Goal: Transaction & Acquisition: Purchase product/service

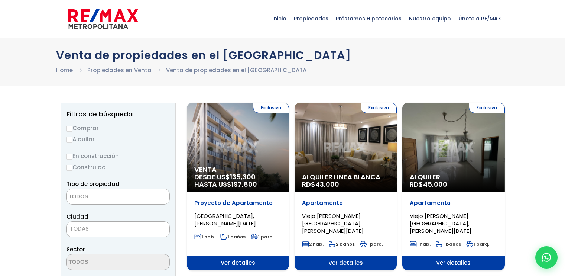
select select
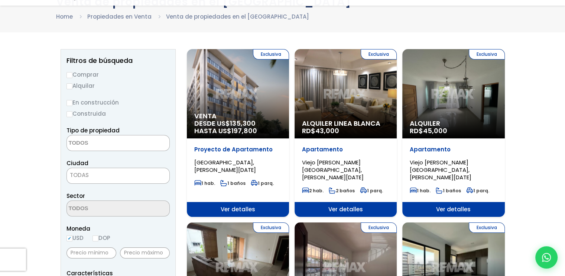
scroll to position [74, 0]
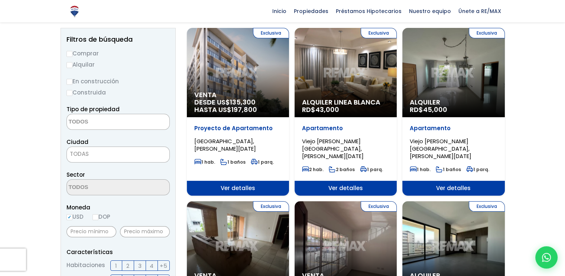
click at [69, 53] on input "Comprar" at bounding box center [69, 54] width 6 height 6
radio input "true"
click at [100, 154] on span "TODAS" at bounding box center [118, 154] width 102 height 10
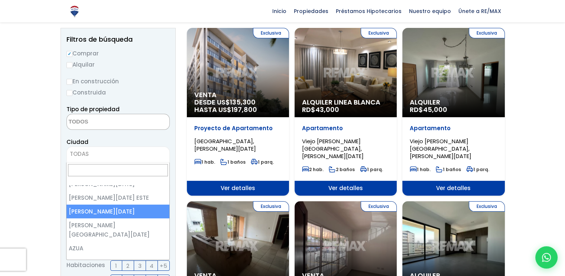
scroll to position [0, 0]
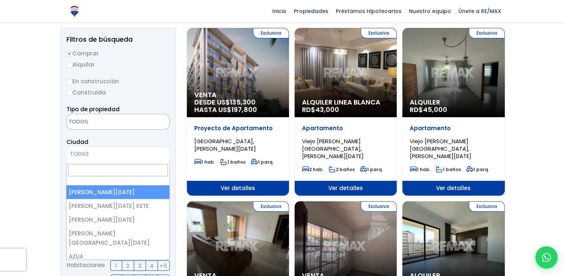
select select "1"
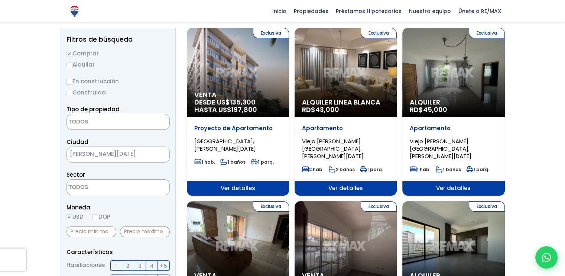
click at [92, 185] on textarea "Search" at bounding box center [103, 187] width 72 height 16
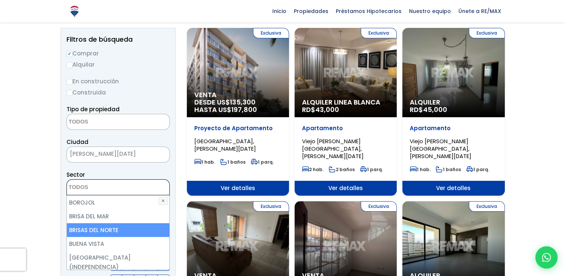
scroll to position [297, 0]
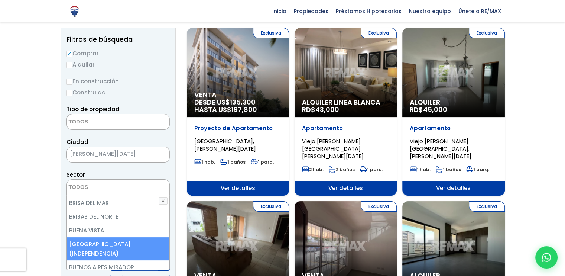
click at [123, 237] on li "BUENOS AIRES (INDEPENDENCIA)" at bounding box center [118, 248] width 102 height 23
select select "16373"
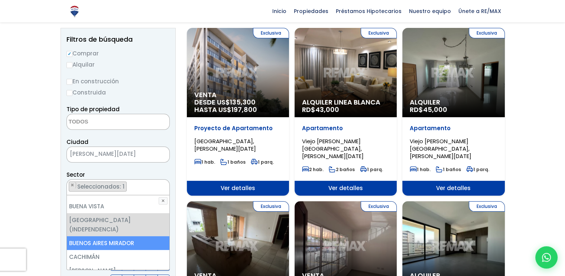
scroll to position [334, 0]
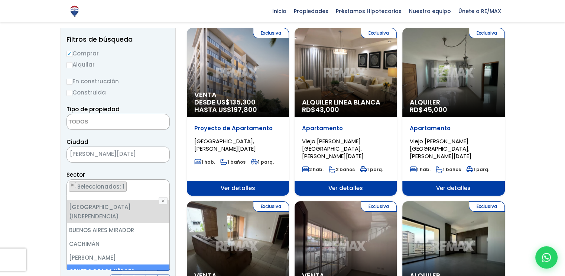
click at [125, 264] on li "CENTRO DE LOS HÉROES" at bounding box center [118, 271] width 102 height 14
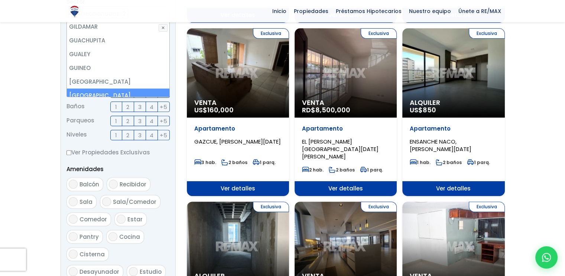
scroll to position [260, 0]
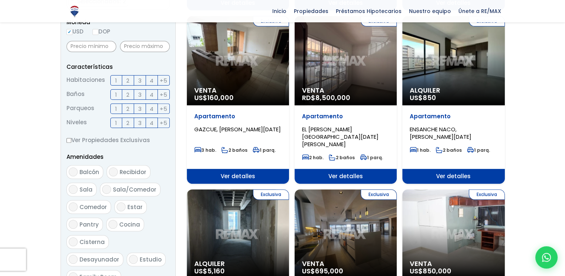
click at [128, 108] on ul "Habitaciones 1 2 3 4 +5 Baños 1" at bounding box center [117, 101] width 103 height 53
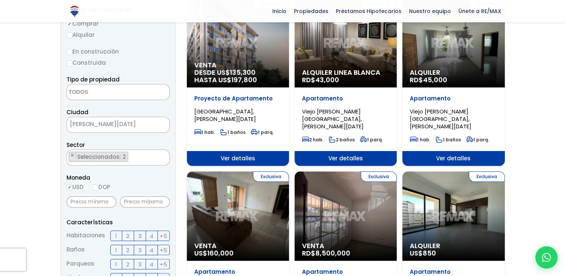
scroll to position [101, 0]
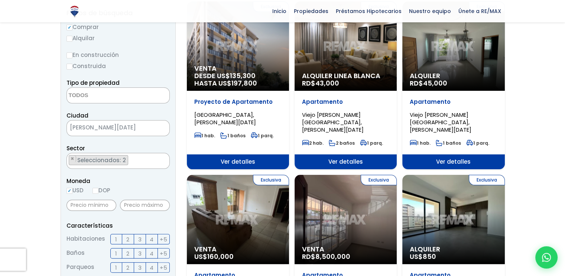
click at [96, 185] on label "DOP" at bounding box center [101, 189] width 18 height 9
click at [0, 0] on input "DOP" at bounding box center [0, 0] width 0 height 0
click at [97, 191] on input "DOP" at bounding box center [95, 191] width 6 height 6
radio input "true"
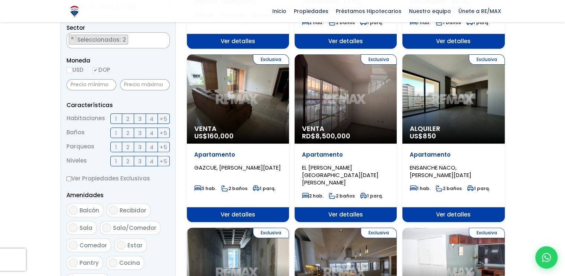
scroll to position [212, 0]
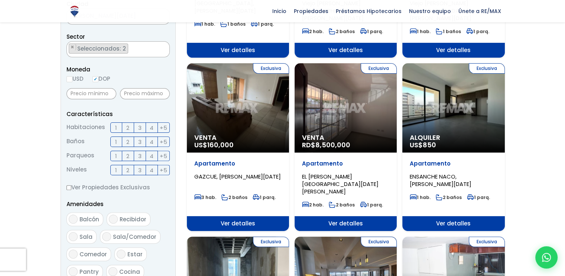
click at [141, 128] on label "3" at bounding box center [140, 127] width 12 height 10
click at [0, 0] on input "3" at bounding box center [0, 0] width 0 height 0
click at [126, 152] on span "2" at bounding box center [127, 155] width 3 height 9
click at [0, 0] on input "2" at bounding box center [0, 0] width 0 height 0
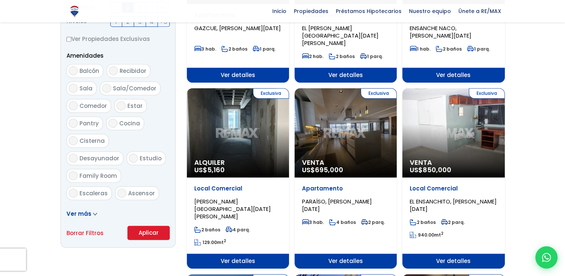
scroll to position [361, 0]
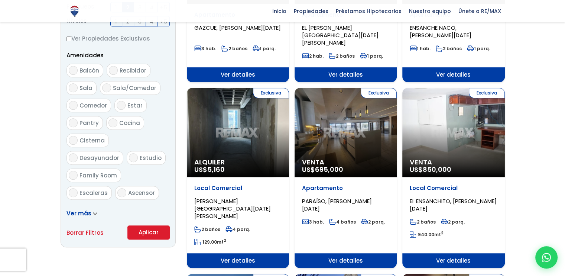
click at [162, 227] on button "Aplicar" at bounding box center [148, 232] width 42 height 14
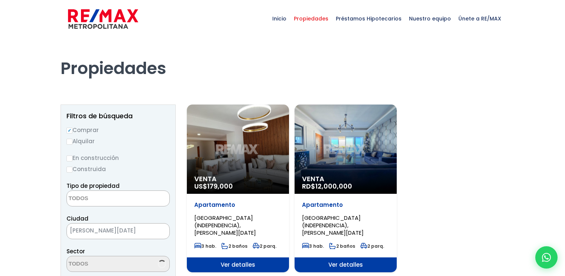
select select
select select "16373"
click at [107, 21] on img at bounding box center [103, 19] width 70 height 22
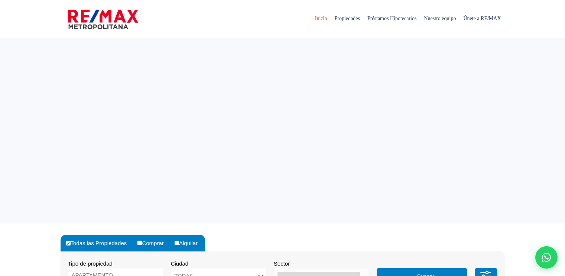
select select
